Goal: Navigation & Orientation: Find specific page/section

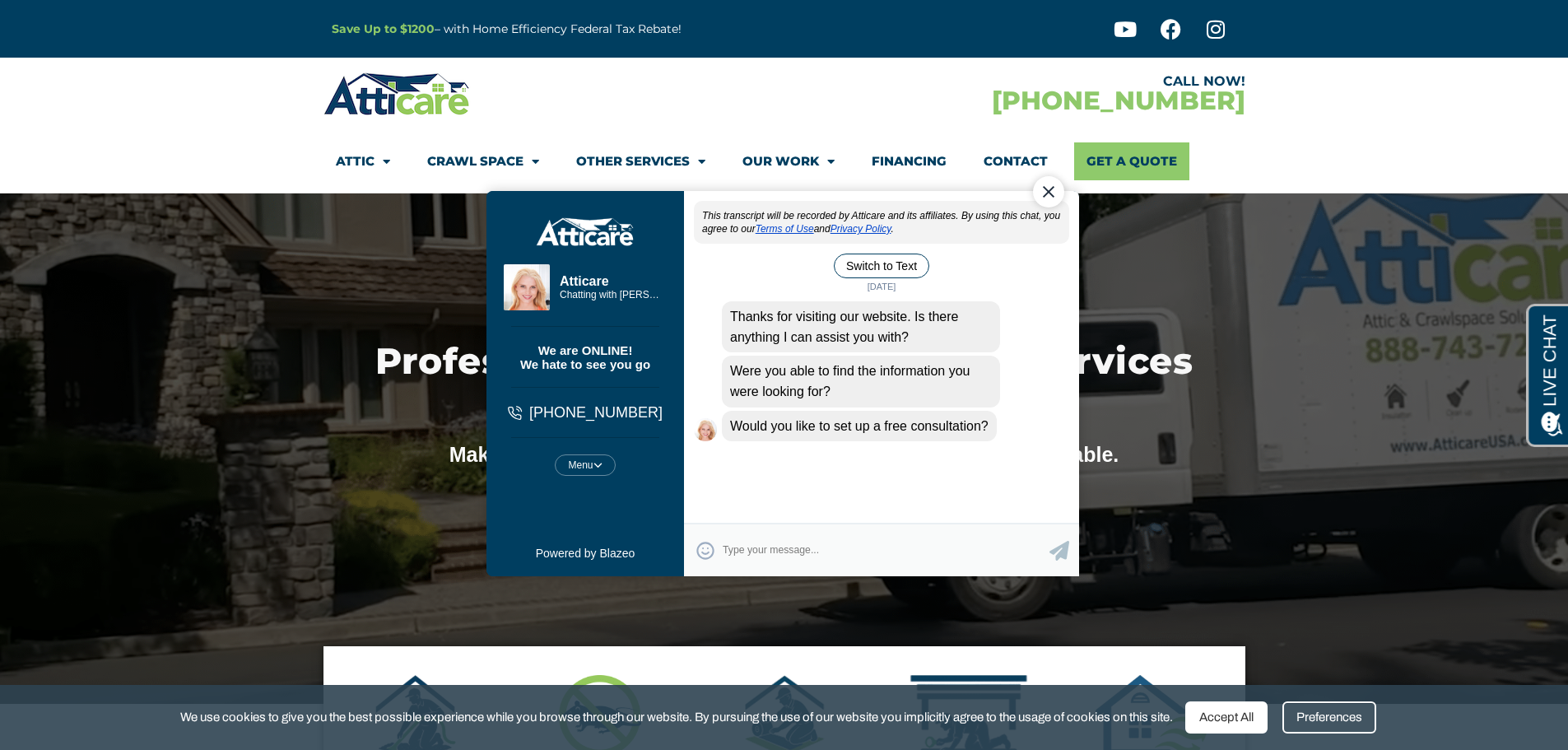
click at [1044, 198] on div "Close Chat" at bounding box center [1048, 190] width 32 height 32
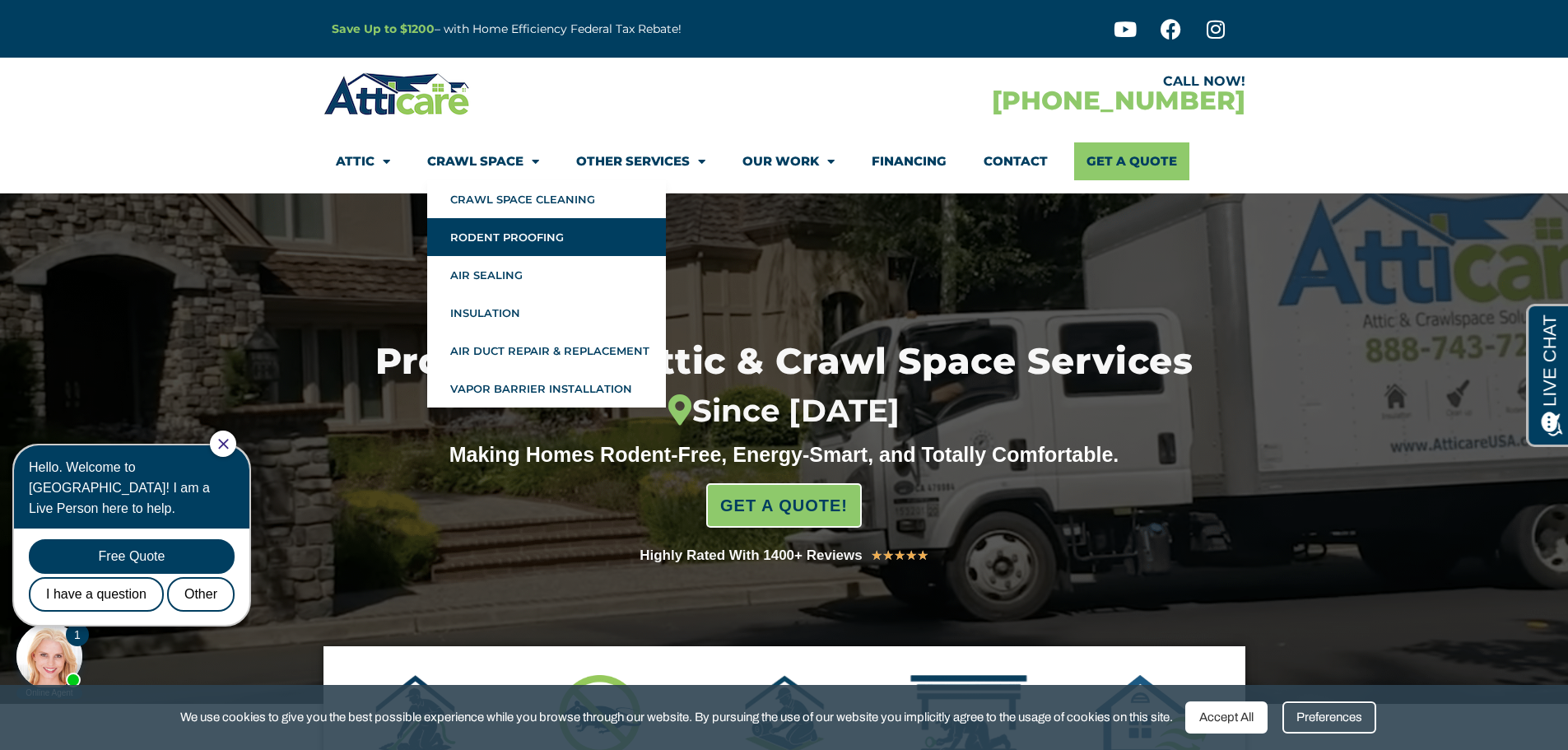
click at [479, 235] on link "Rodent Proofing" at bounding box center [546, 237] width 238 height 38
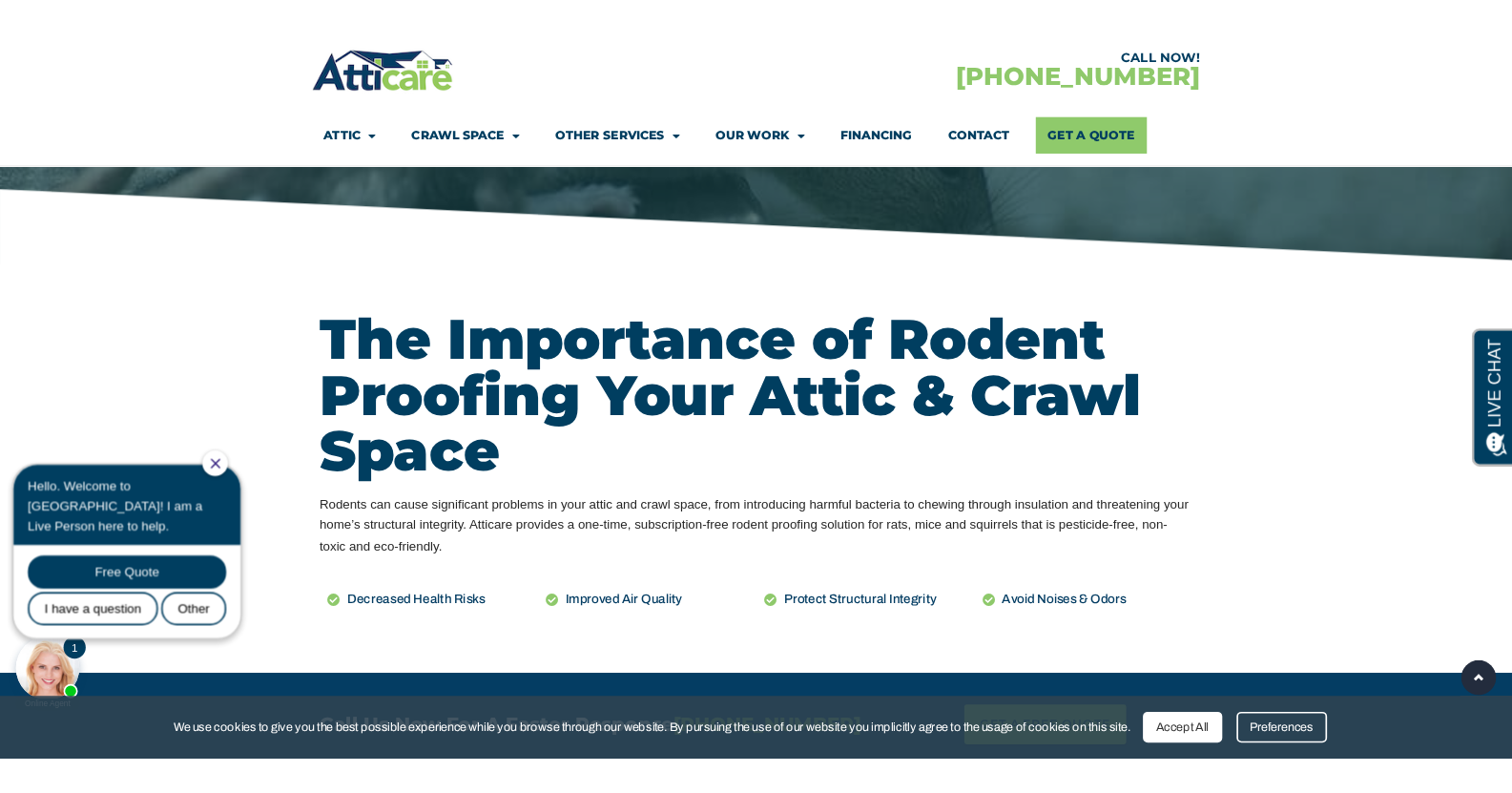
scroll to position [665, 0]
